Goal: Check status

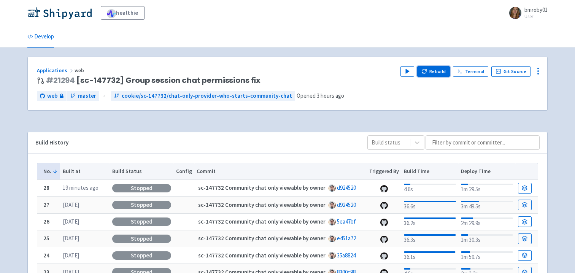
click at [438, 68] on button "Rebuild" at bounding box center [433, 71] width 33 height 11
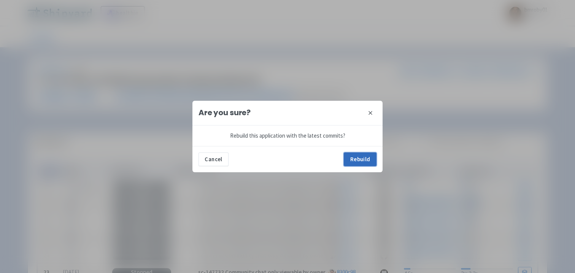
click at [359, 157] on button "Rebuild" at bounding box center [360, 159] width 33 height 14
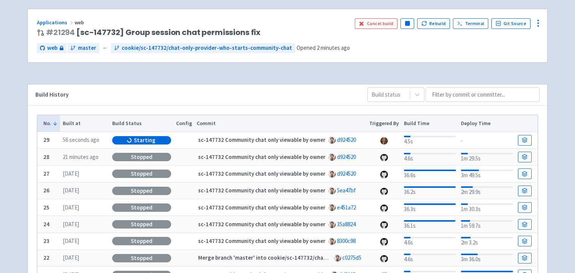
scroll to position [47, 0]
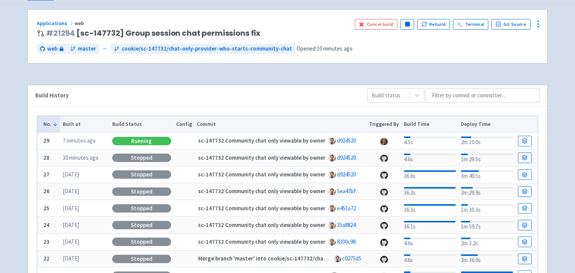
click at [144, 141] on div "Running" at bounding box center [141, 141] width 59 height 8
click at [337, 142] on link "d924520" at bounding box center [346, 140] width 19 height 7
click at [164, 33] on span "# 21294 [sc-147732] Group session chat permissions fix" at bounding box center [153, 33] width 214 height 9
click at [66, 32] on link "# 21294" at bounding box center [60, 33] width 29 height 11
click at [527, 137] on link at bounding box center [525, 141] width 14 height 11
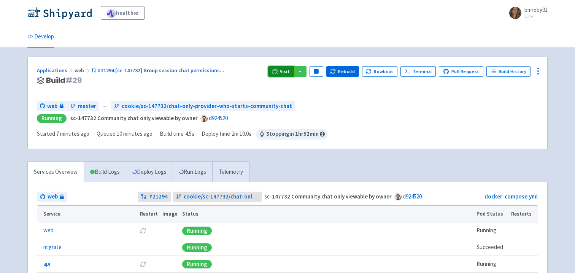
click at [286, 72] on span "Visit" at bounding box center [285, 71] width 10 height 6
